Goal: Information Seeking & Learning: Compare options

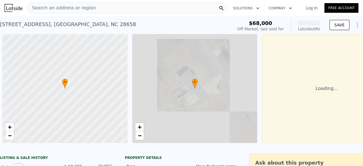
scroll to position [0, 2]
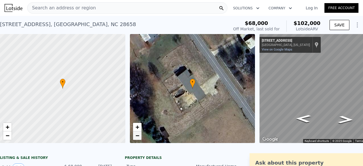
click at [138, 139] on link "−" at bounding box center [137, 135] width 9 height 9
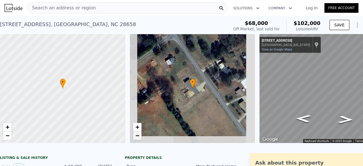
click at [138, 139] on link "−" at bounding box center [137, 135] width 9 height 9
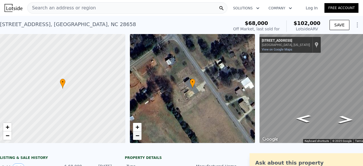
click at [134, 136] on link "−" at bounding box center [137, 135] width 9 height 9
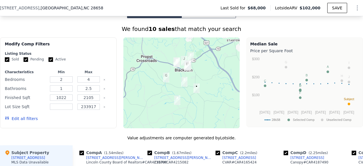
scroll to position [437, 0]
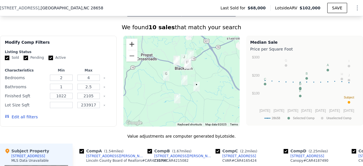
click at [130, 43] on button "Zoom in" at bounding box center [131, 44] width 11 height 11
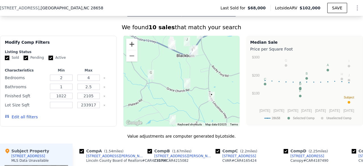
click at [130, 43] on button "Zoom in" at bounding box center [131, 44] width 11 height 11
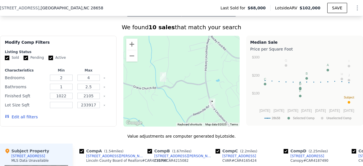
drag, startPoint x: 172, startPoint y: 87, endPoint x: 140, endPoint y: 73, distance: 34.3
click at [140, 73] on div at bounding box center [181, 81] width 116 height 91
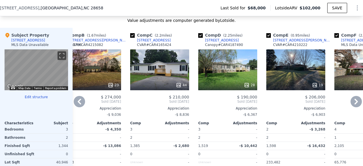
scroll to position [553, 0]
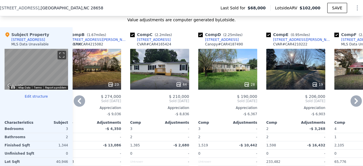
click at [275, 99] on div "$ 206,000" at bounding box center [295, 96] width 59 height 5
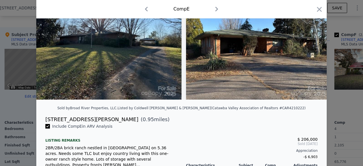
scroll to position [33, 0]
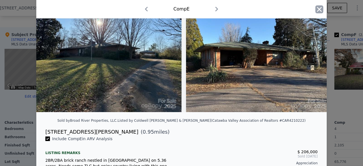
click at [317, 8] on icon "button" at bounding box center [319, 9] width 5 height 5
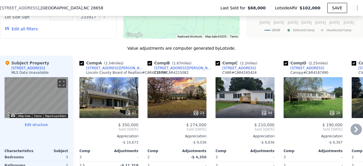
scroll to position [525, 0]
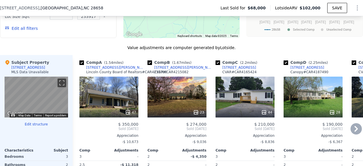
click at [164, 126] on div "$ 274,000" at bounding box center [176, 124] width 59 height 5
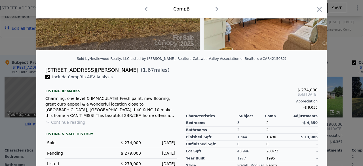
scroll to position [96, 0]
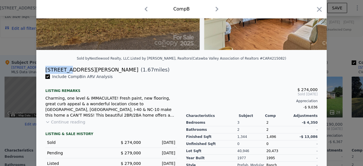
drag, startPoint x: 41, startPoint y: 73, endPoint x: 65, endPoint y: 76, distance: 23.4
click at [65, 74] on div "[STREET_ADDRESS][PERSON_NAME] ( 1.67 miles)" at bounding box center [181, 70] width 281 height 8
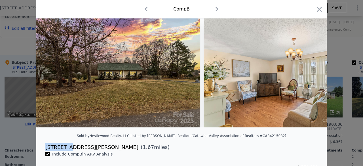
scroll to position [11, 0]
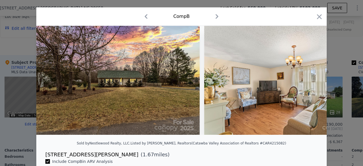
click at [75, 157] on div "[STREET_ADDRESS][PERSON_NAME]" at bounding box center [91, 154] width 93 height 8
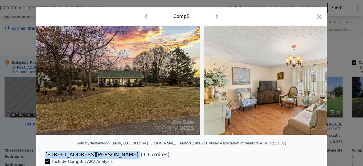
drag, startPoint x: 43, startPoint y: 157, endPoint x: 79, endPoint y: 159, distance: 36.3
click at [79, 158] on div "[STREET_ADDRESS][PERSON_NAME] ( 1.67 miles)" at bounding box center [181, 154] width 281 height 8
copy div "[STREET_ADDRESS][PERSON_NAME]"
